Goal: Transaction & Acquisition: Obtain resource

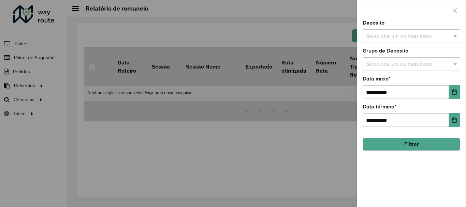
click at [390, 36] on input "text" at bounding box center [407, 36] width 87 height 8
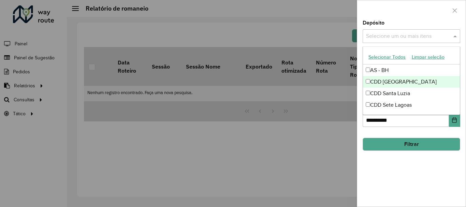
drag, startPoint x: 395, startPoint y: 82, endPoint x: 396, endPoint y: 86, distance: 3.8
click at [396, 84] on div "CDD [GEOGRAPHIC_DATA]" at bounding box center [411, 82] width 97 height 12
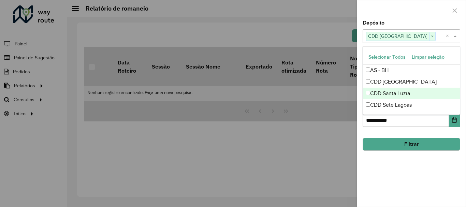
click at [436, 183] on div "**********" at bounding box center [411, 113] width 108 height 186
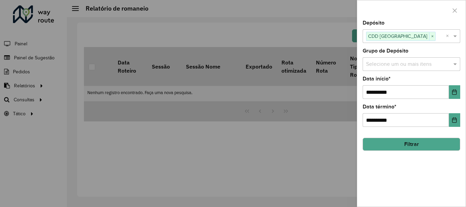
click at [421, 144] on button "Filtrar" at bounding box center [412, 144] width 98 height 13
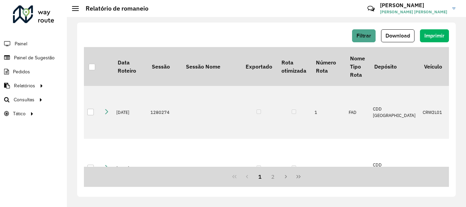
click at [395, 38] on span "Download" at bounding box center [397, 36] width 25 height 6
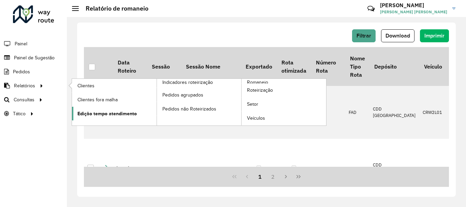
click at [122, 110] on span "Edição tempo atendimento" at bounding box center [106, 113] width 59 height 7
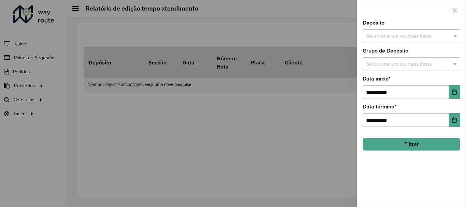
click at [384, 36] on input "text" at bounding box center [407, 36] width 87 height 8
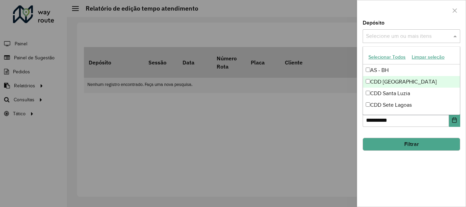
click at [402, 81] on div "CDD [GEOGRAPHIC_DATA]" at bounding box center [411, 82] width 97 height 12
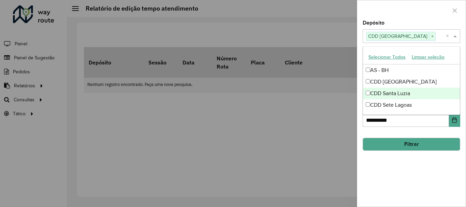
drag, startPoint x: 421, startPoint y: 174, endPoint x: 422, endPoint y: 162, distance: 11.3
click at [421, 174] on div "**********" at bounding box center [411, 113] width 108 height 186
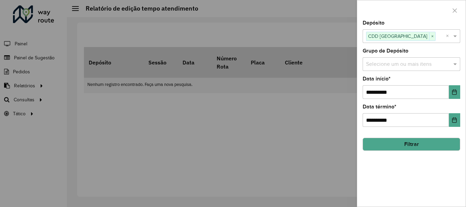
click at [425, 143] on button "Filtrar" at bounding box center [412, 144] width 98 height 13
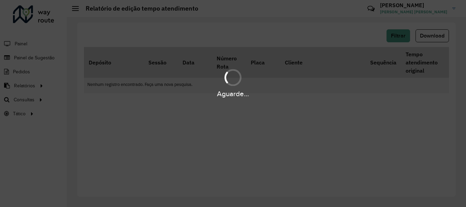
click at [401, 38] on div "Aguarde..." at bounding box center [233, 103] width 466 height 207
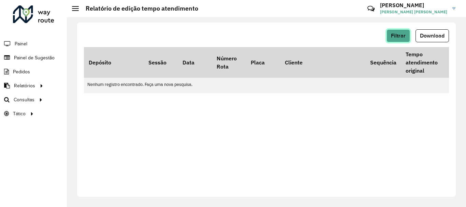
click at [401, 40] on button "Filtrar" at bounding box center [398, 35] width 24 height 13
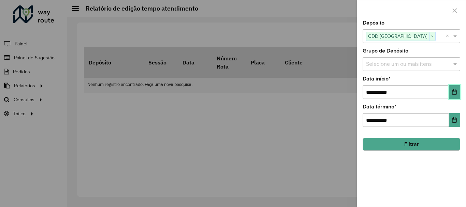
click at [454, 91] on icon "Choose Date" at bounding box center [454, 91] width 5 height 5
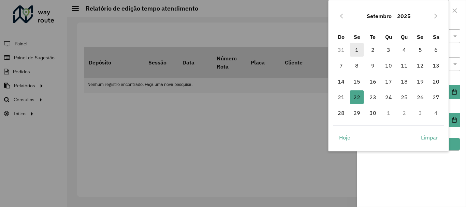
click at [355, 48] on span "1" at bounding box center [357, 50] width 14 height 14
type input "**********"
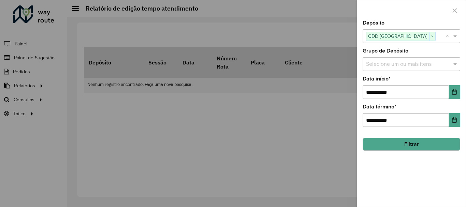
click at [399, 189] on div "**********" at bounding box center [411, 113] width 108 height 186
click at [406, 142] on button "Filtrar" at bounding box center [412, 144] width 98 height 13
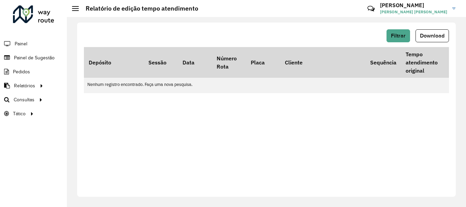
click at [296, 139] on div "Filtrar Download Depósito Sessão Data Número Rota Placa Cliente Sequência Tempo…" at bounding box center [266, 110] width 379 height 174
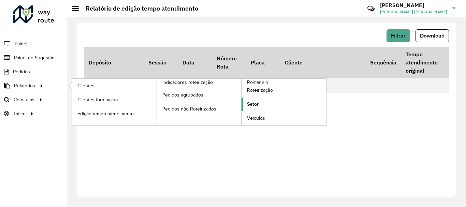
click at [260, 103] on link "Setor" at bounding box center [283, 105] width 85 height 14
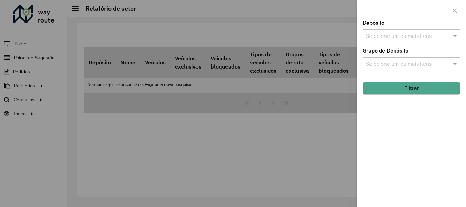
click at [388, 33] on input "text" at bounding box center [407, 36] width 87 height 8
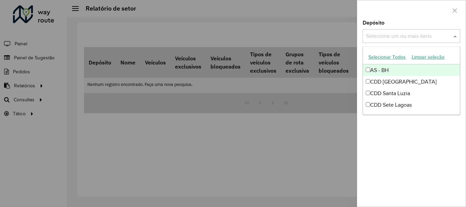
click at [394, 57] on button "Selecionar Todos" at bounding box center [386, 57] width 43 height 11
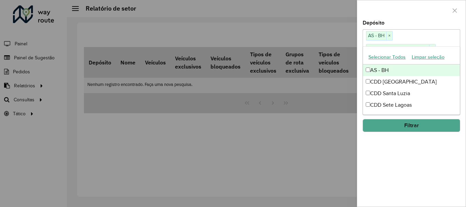
click at [394, 57] on button "Selecionar Todos" at bounding box center [386, 57] width 43 height 11
click at [381, 59] on button "Selecionar Todos" at bounding box center [386, 57] width 43 height 11
click at [387, 34] on span "×" at bounding box center [389, 36] width 6 height 8
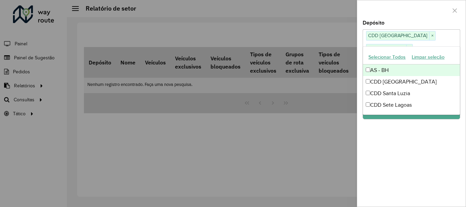
click at [417, 57] on button "Limpar seleção" at bounding box center [428, 57] width 39 height 11
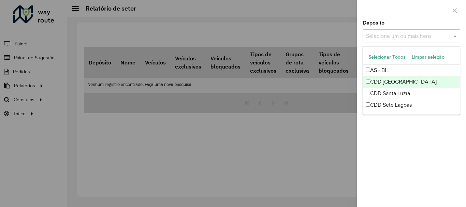
click at [393, 82] on div "CDD [GEOGRAPHIC_DATA]" at bounding box center [411, 82] width 97 height 12
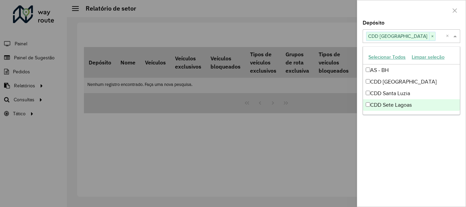
drag, startPoint x: 410, startPoint y: 152, endPoint x: 412, endPoint y: 148, distance: 4.3
click at [411, 151] on div "Depósito Selecione um ou mais itens CDD [GEOGRAPHIC_DATA] × × Grupo de Depósito…" at bounding box center [411, 113] width 108 height 186
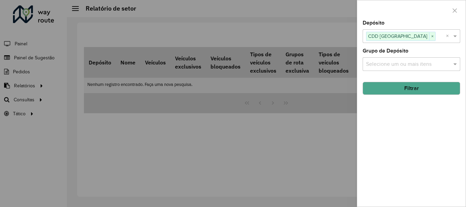
click at [407, 63] on input "text" at bounding box center [407, 64] width 87 height 8
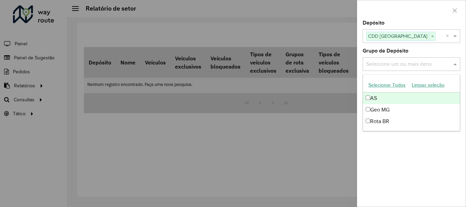
click at [407, 66] on input "text" at bounding box center [407, 64] width 87 height 8
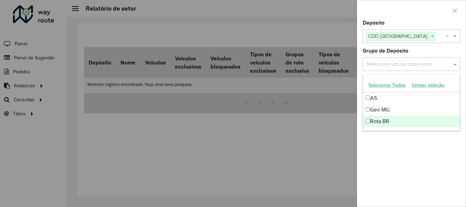
click at [440, 145] on div "Depósito Selecione um ou mais itens CDD [GEOGRAPHIC_DATA] × × Grupo de Depósito…" at bounding box center [411, 113] width 108 height 186
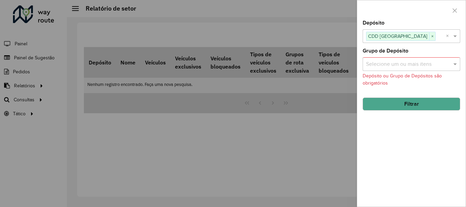
click at [433, 96] on hb-field-button "Filtrar" at bounding box center [412, 101] width 98 height 18
click at [427, 105] on button "Filtrar" at bounding box center [412, 104] width 98 height 13
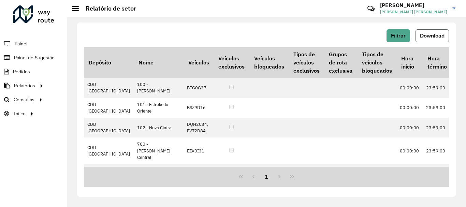
click at [426, 36] on span "Download" at bounding box center [432, 36] width 25 height 6
click at [400, 39] on button "Filtrar" at bounding box center [398, 35] width 24 height 13
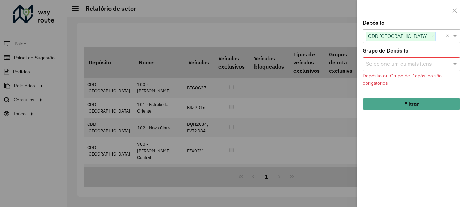
click at [40, 81] on div at bounding box center [233, 103] width 466 height 207
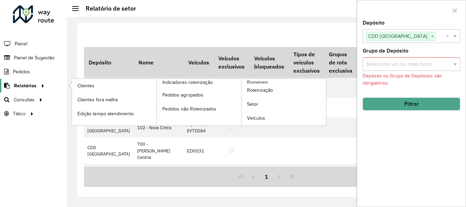
click at [36, 86] on div at bounding box center [41, 85] width 10 height 7
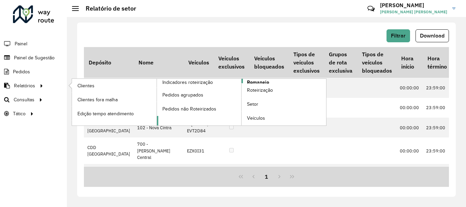
click at [257, 80] on span "Romaneio" at bounding box center [258, 82] width 22 height 7
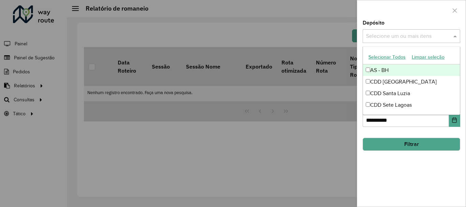
click at [405, 39] on input "text" at bounding box center [407, 36] width 87 height 8
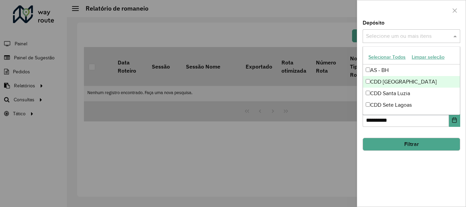
click at [396, 80] on div "CDD [GEOGRAPHIC_DATA]" at bounding box center [411, 82] width 97 height 12
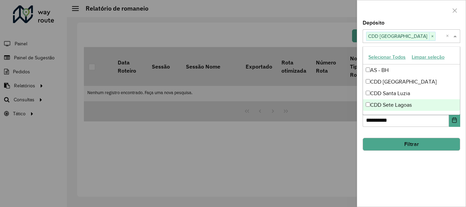
click at [409, 175] on div "**********" at bounding box center [411, 113] width 108 height 186
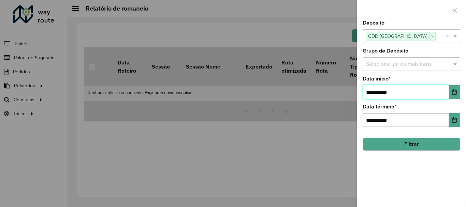
click at [415, 94] on input "**********" at bounding box center [406, 92] width 86 height 14
click at [454, 91] on icon "Choose Date" at bounding box center [454, 91] width 5 height 5
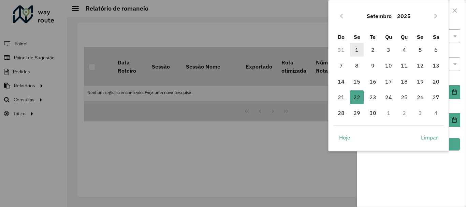
click at [357, 53] on span "1" at bounding box center [357, 50] width 14 height 14
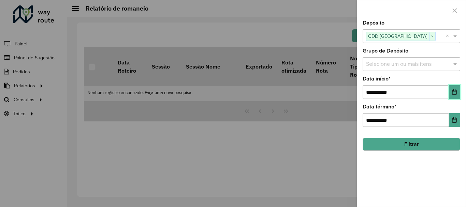
click at [452, 92] on icon "Choose Date" at bounding box center [454, 91] width 4 height 5
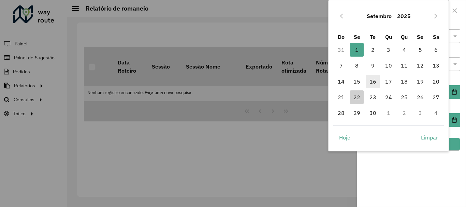
click at [374, 81] on span "16" at bounding box center [373, 82] width 14 height 14
type input "**********"
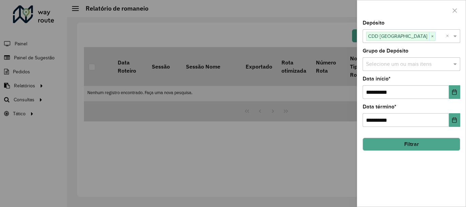
click at [441, 175] on div "**********" at bounding box center [411, 113] width 108 height 186
click at [418, 142] on button "Filtrar" at bounding box center [412, 144] width 98 height 13
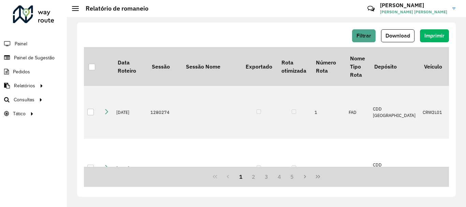
click at [407, 36] on span "Download" at bounding box center [397, 36] width 25 height 6
